Goal: Book appointment/travel/reservation

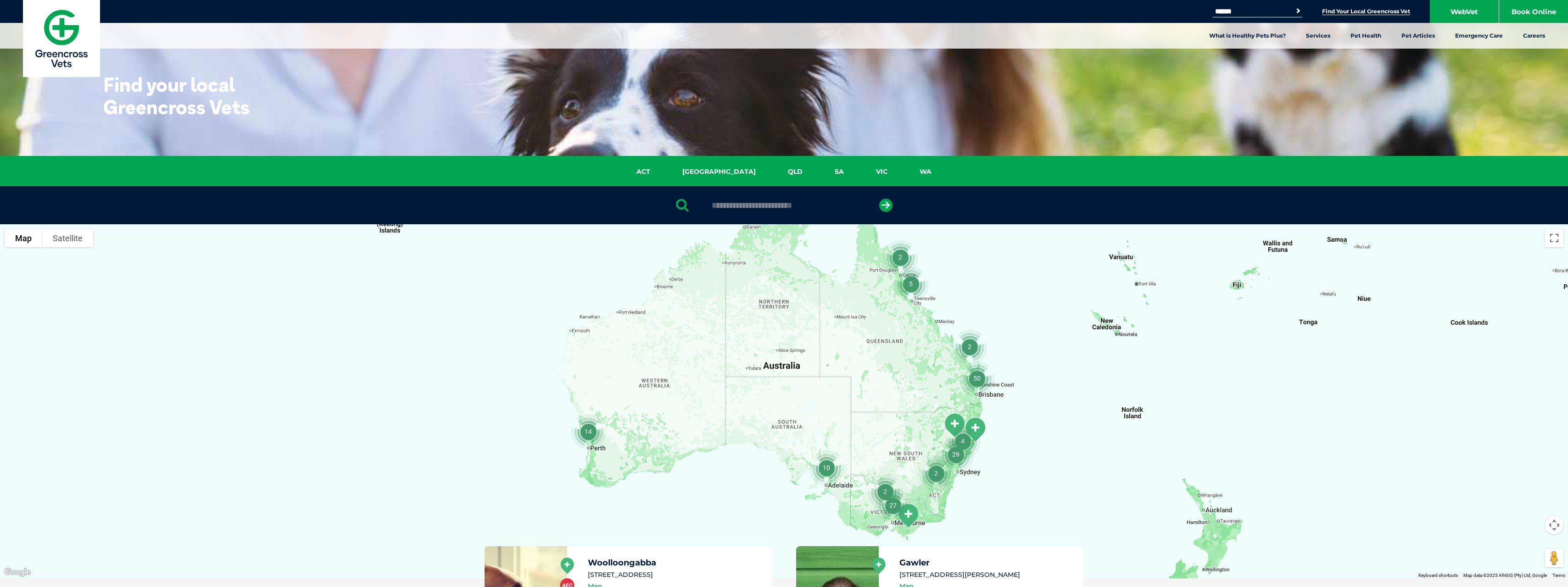
click at [819, 172] on link "SA" at bounding box center [839, 171] width 42 height 10
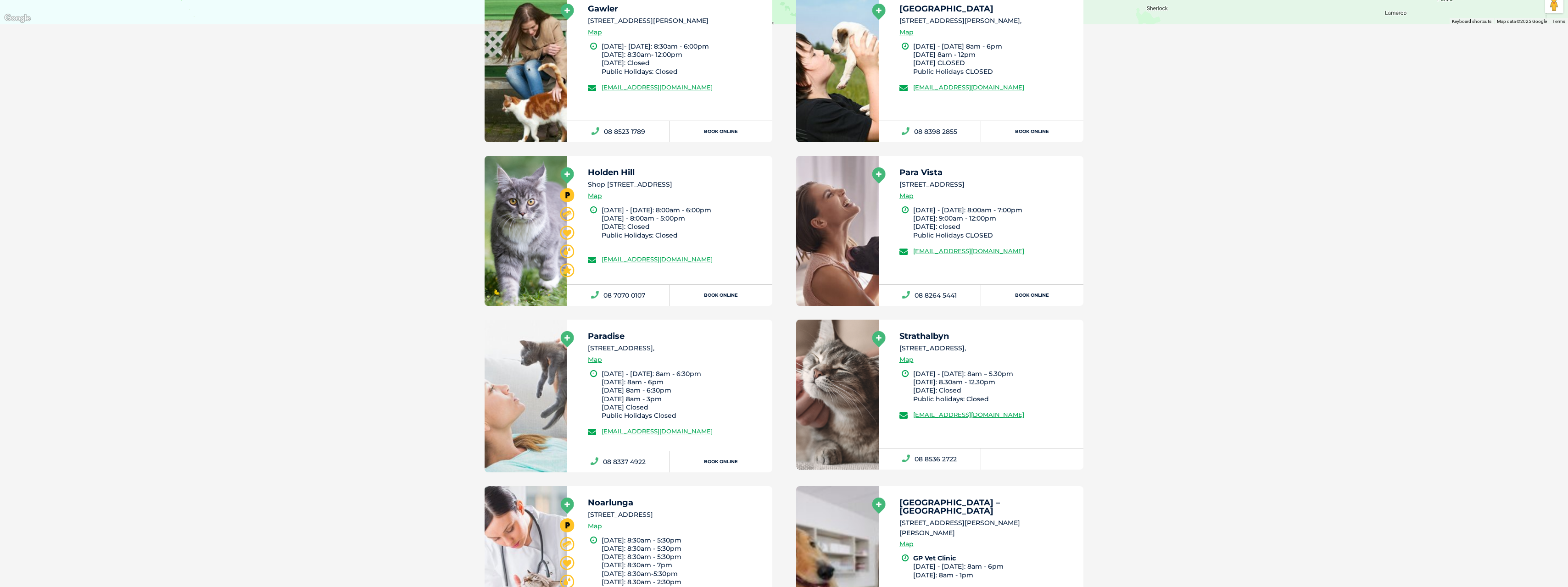
scroll to position [669, 0]
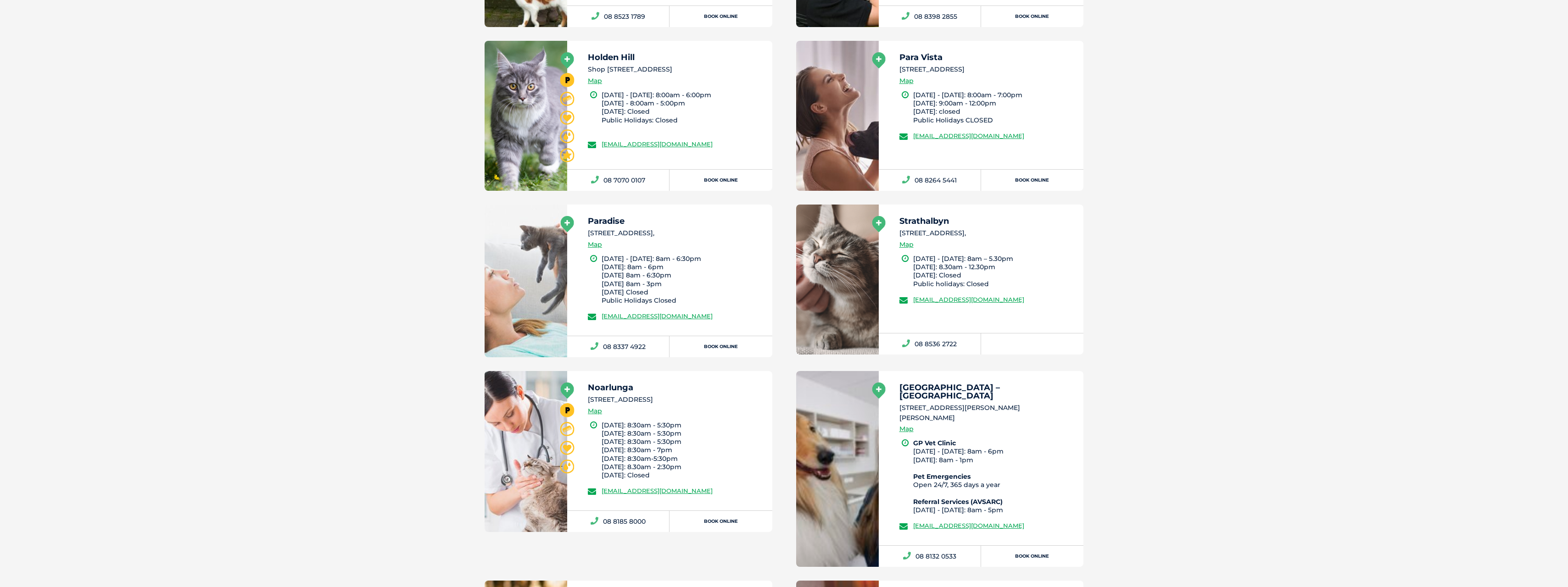
click at [724, 350] on link "Book Online" at bounding box center [720, 346] width 102 height 21
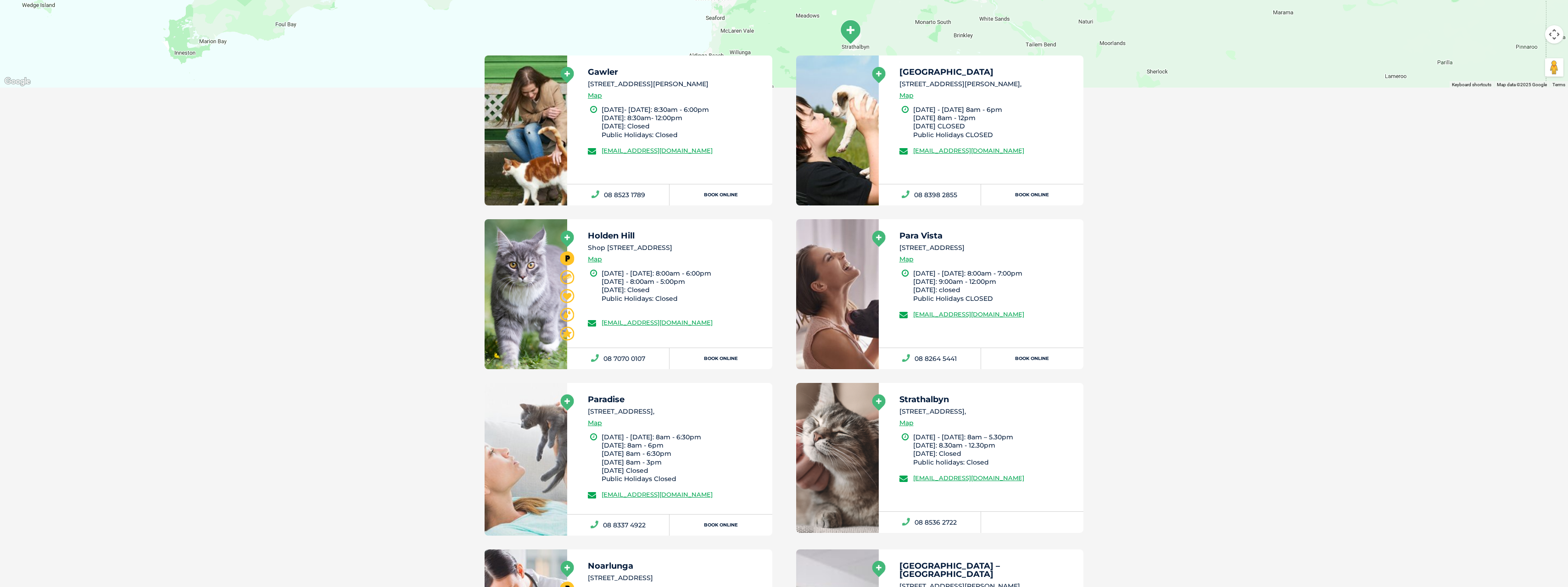
scroll to position [434, 0]
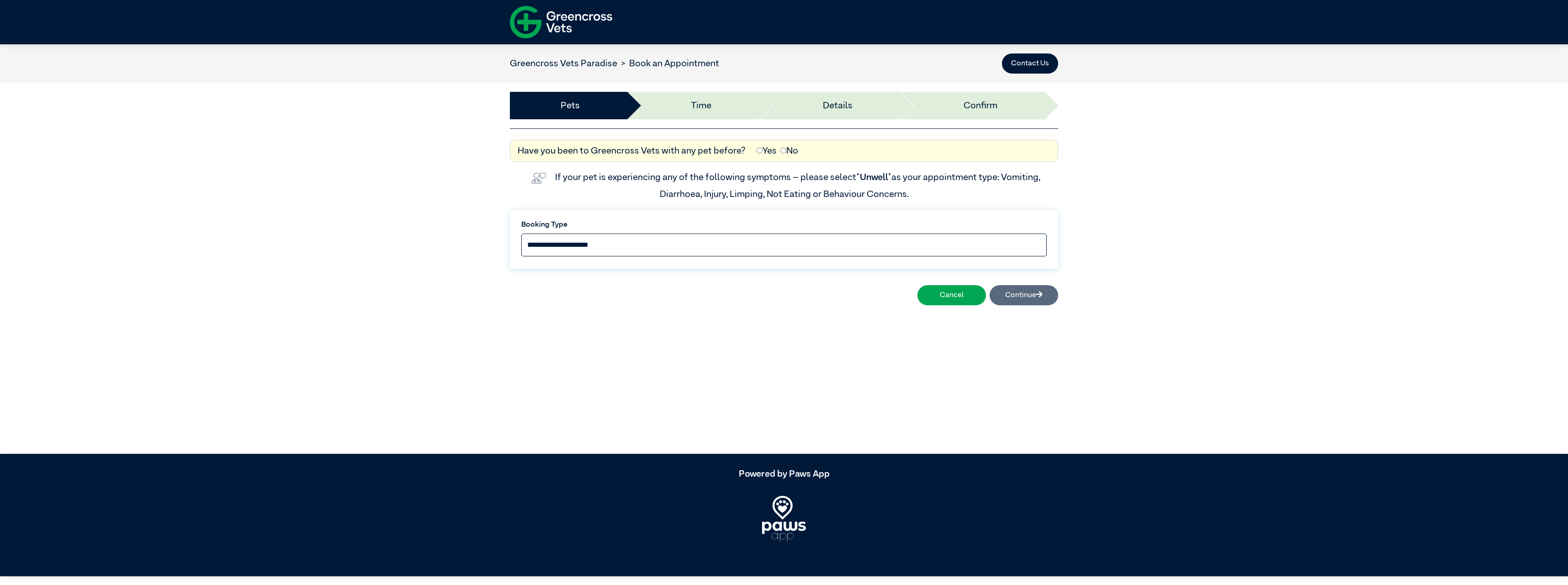
click at [684, 248] on select "**********" at bounding box center [783, 245] width 525 height 23
click at [951, 292] on button "Cancel" at bounding box center [951, 295] width 69 height 20
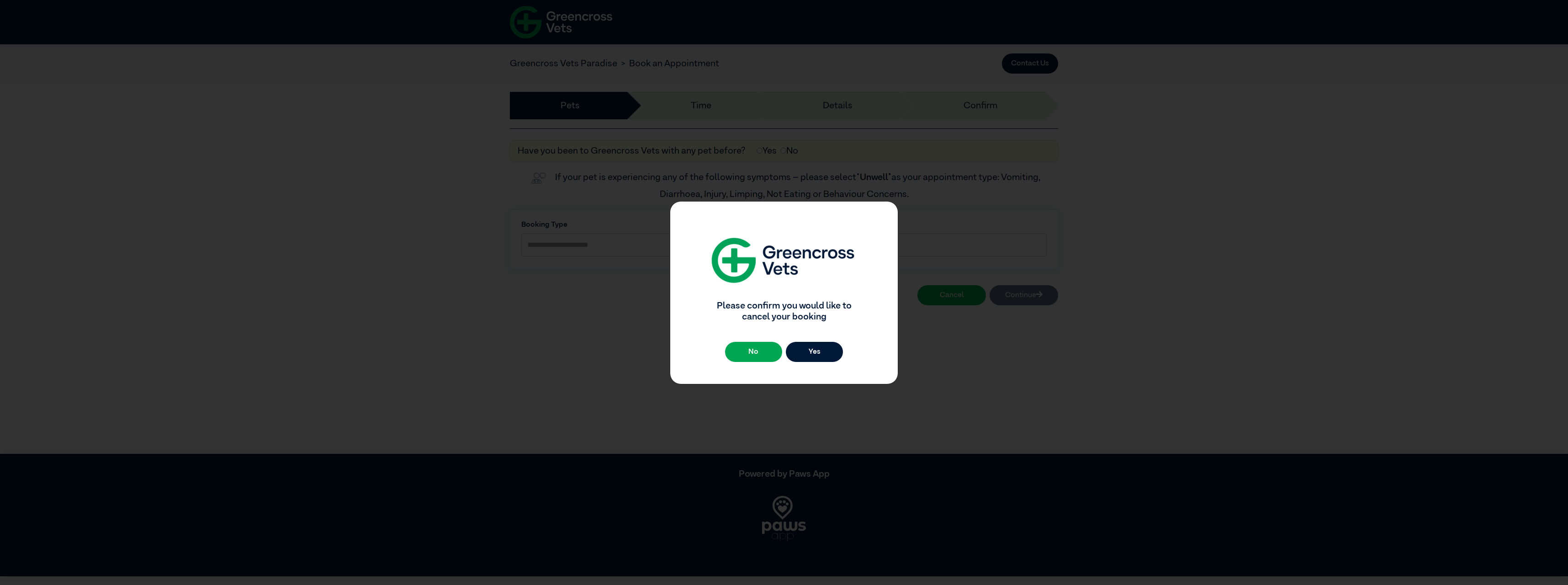
click at [807, 351] on button "Yes" at bounding box center [814, 351] width 57 height 20
